Goal: Complete application form

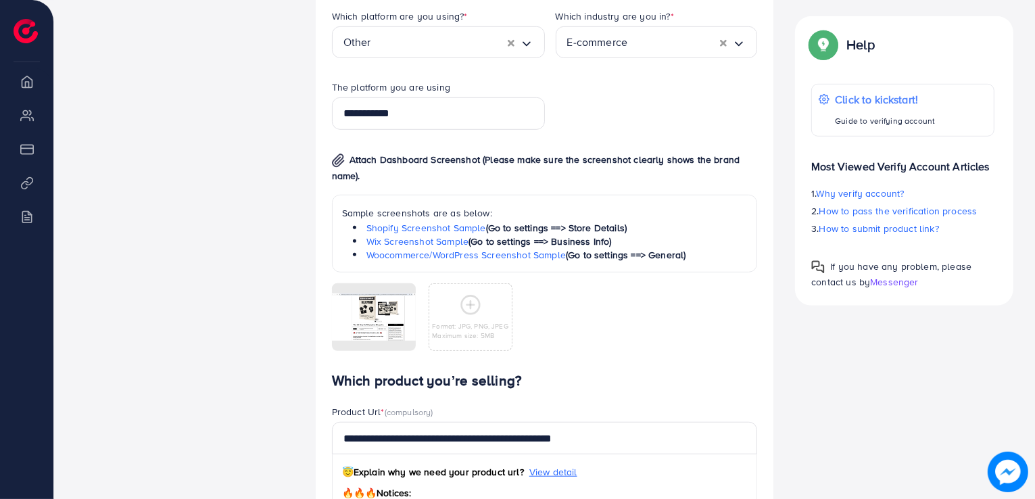
scroll to position [946, 0]
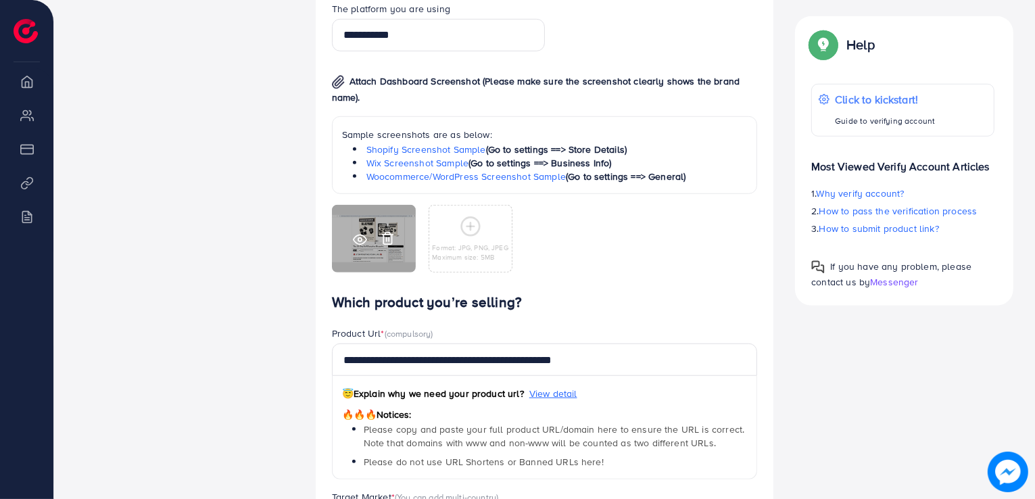
click at [391, 236] on icon at bounding box center [387, 239] width 8 height 12
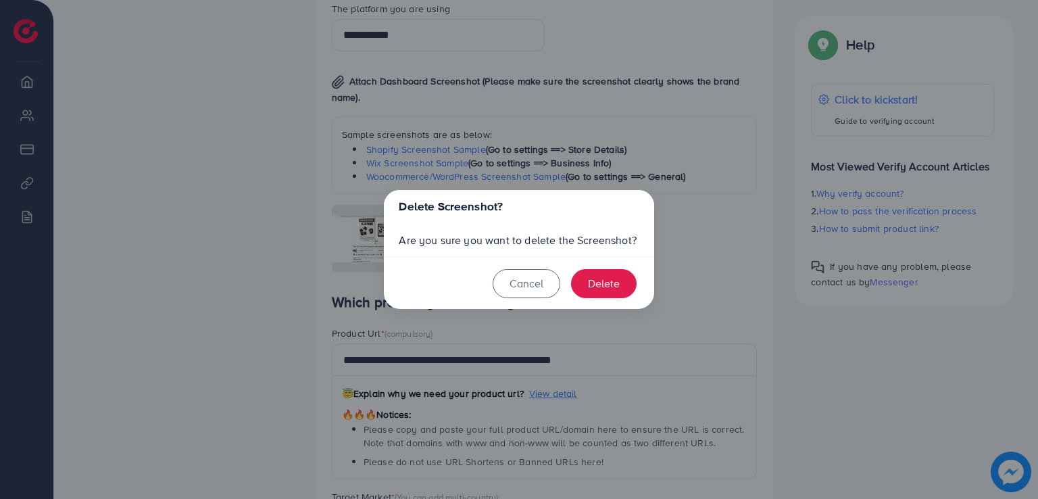
click at [638, 285] on footer "Cancel Delete" at bounding box center [519, 283] width 270 height 53
click at [603, 286] on button "Delete" at bounding box center [604, 283] width 66 height 29
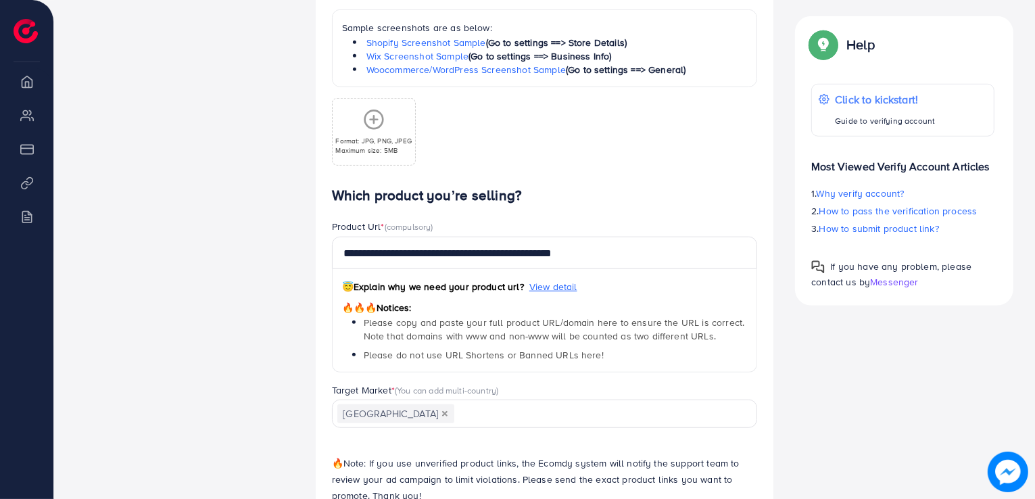
scroll to position [927, 0]
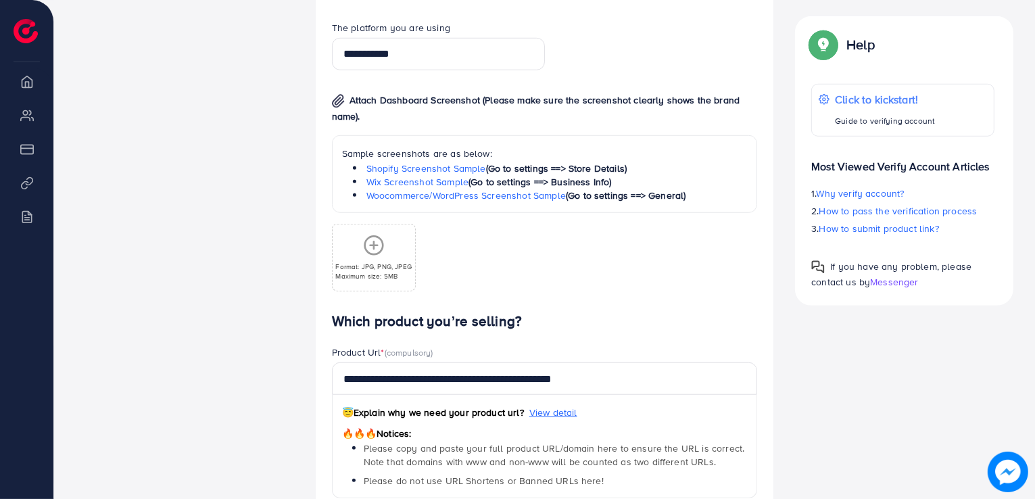
click at [375, 245] on line at bounding box center [373, 245] width 7 height 0
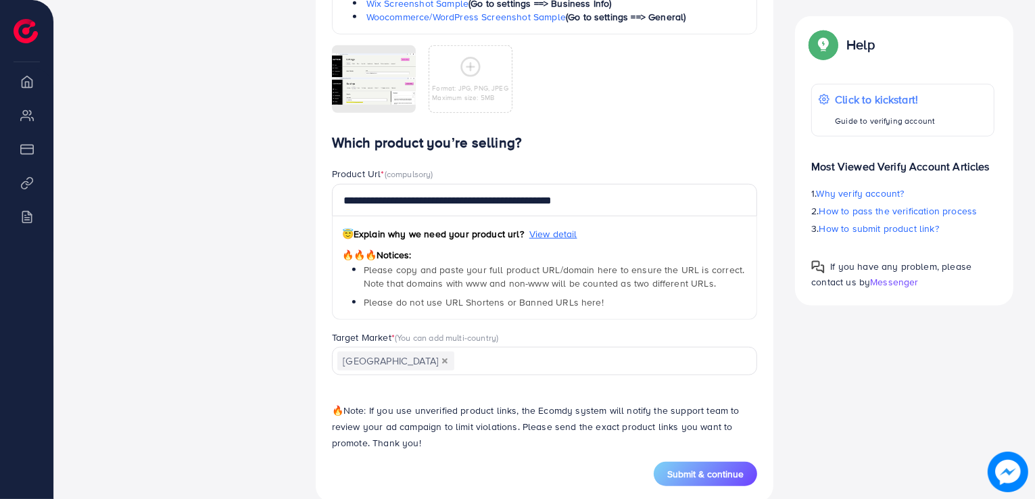
scroll to position [1130, 0]
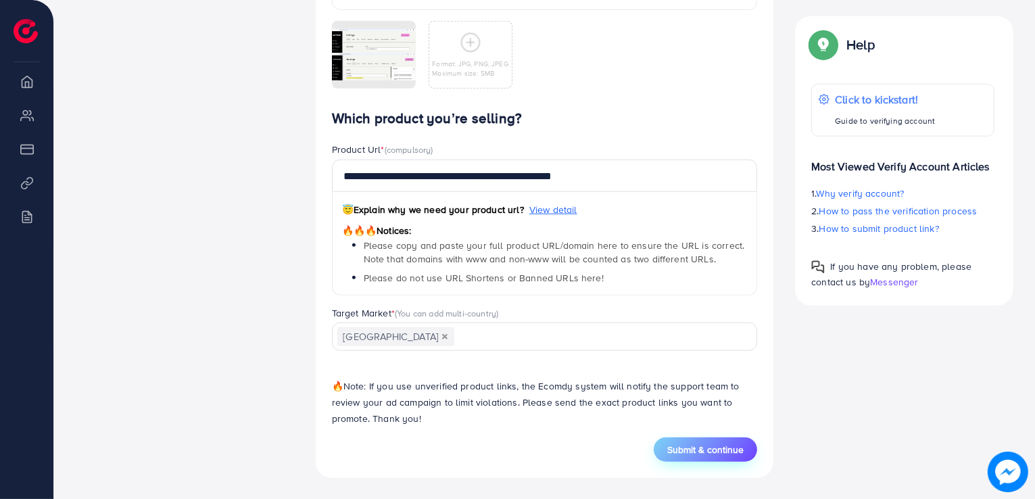
click at [698, 443] on span "Submit & continue" at bounding box center [705, 450] width 76 height 14
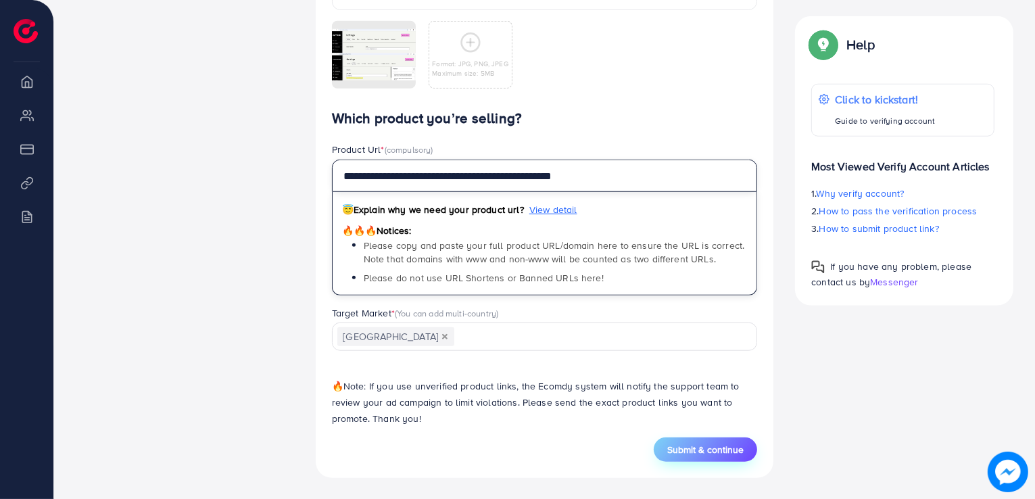
drag, startPoint x: 375, startPoint y: 178, endPoint x: 341, endPoint y: 179, distance: 34.5
click at [341, 179] on input "**********" at bounding box center [545, 176] width 426 height 32
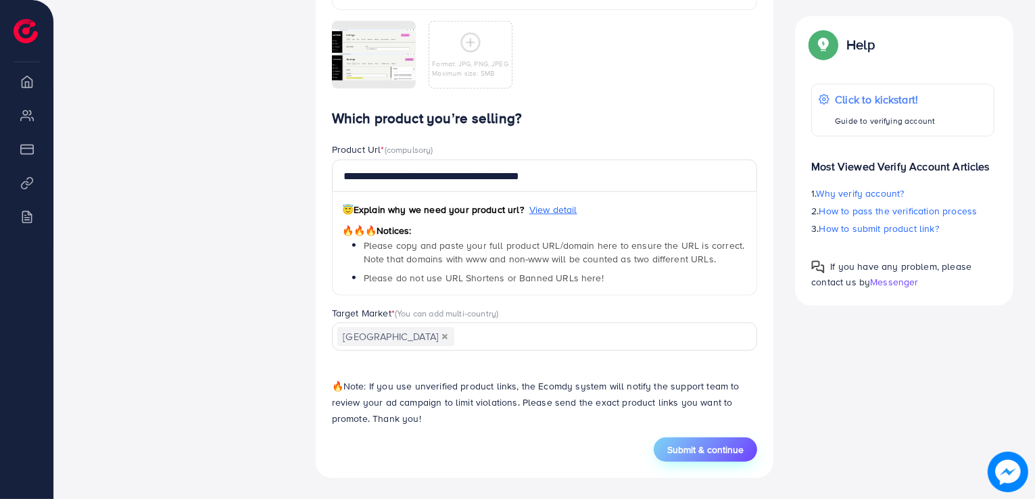
click at [720, 451] on span "Submit & continue" at bounding box center [705, 450] width 76 height 14
type input "**********"
